Goal: Use online tool/utility

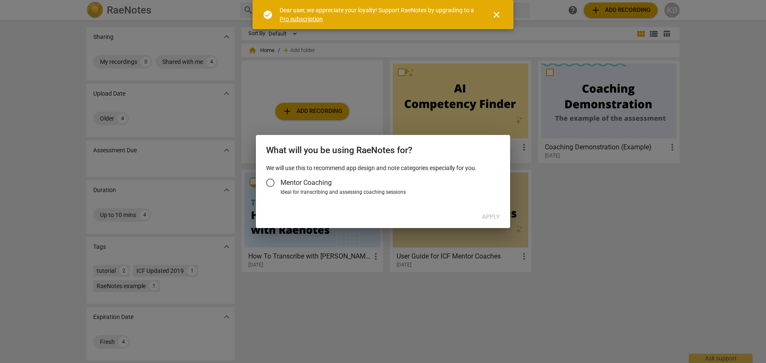
click at [326, 183] on span "Mentor Coaching" at bounding box center [305, 183] width 51 height 10
click at [280, 183] on input "Mentor Coaching" at bounding box center [270, 183] width 20 height 20
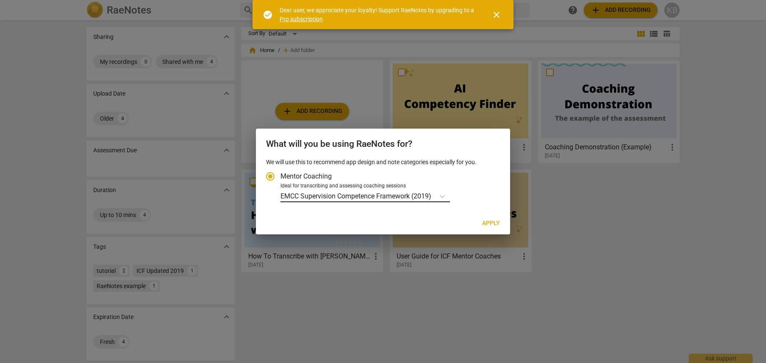
click at [429, 198] on p "EMCC Supervision Competence Framework (2019)" at bounding box center [355, 196] width 151 height 10
click at [0, 0] on input "Ideal for transcribing and assessing coaching sessions EMCC Supervision Compete…" at bounding box center [0, 0] width 0 height 0
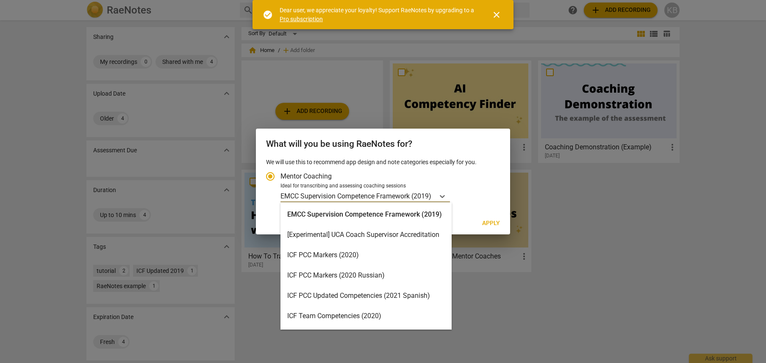
click at [429, 255] on div "ICF PCC Markers (2020)" at bounding box center [365, 255] width 171 height 20
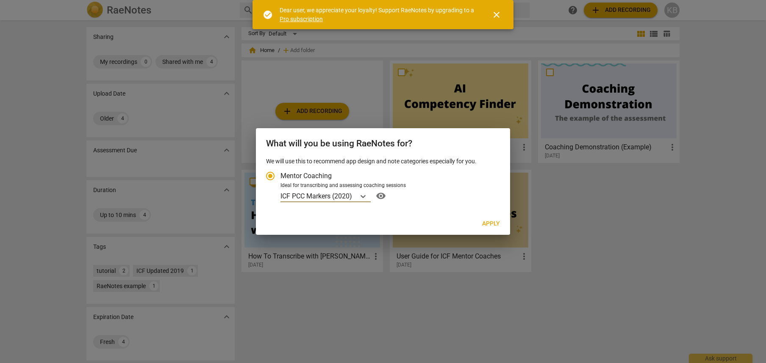
click at [494, 222] on span "Apply" at bounding box center [491, 224] width 18 height 8
radio input "false"
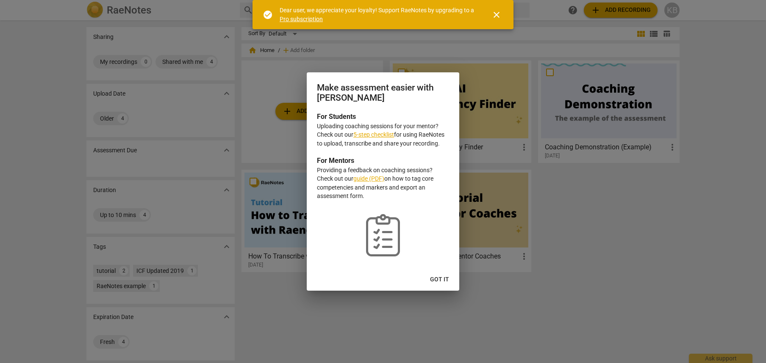
click at [438, 279] on span "Got it" at bounding box center [439, 280] width 19 height 8
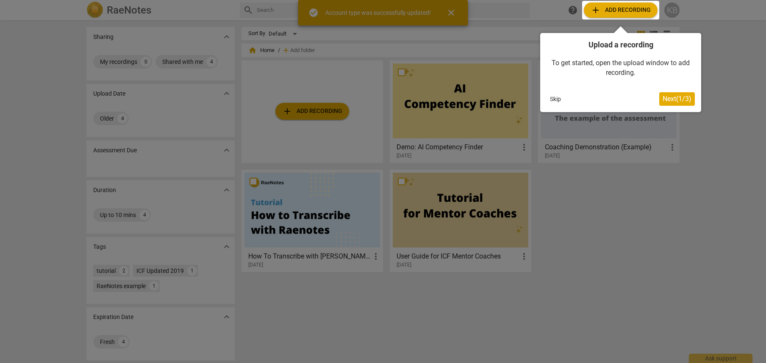
click at [719, 44] on div at bounding box center [383, 181] width 766 height 363
click at [547, 97] on button "Skip" at bounding box center [555, 99] width 18 height 13
